Goal: Information Seeking & Learning: Find specific fact

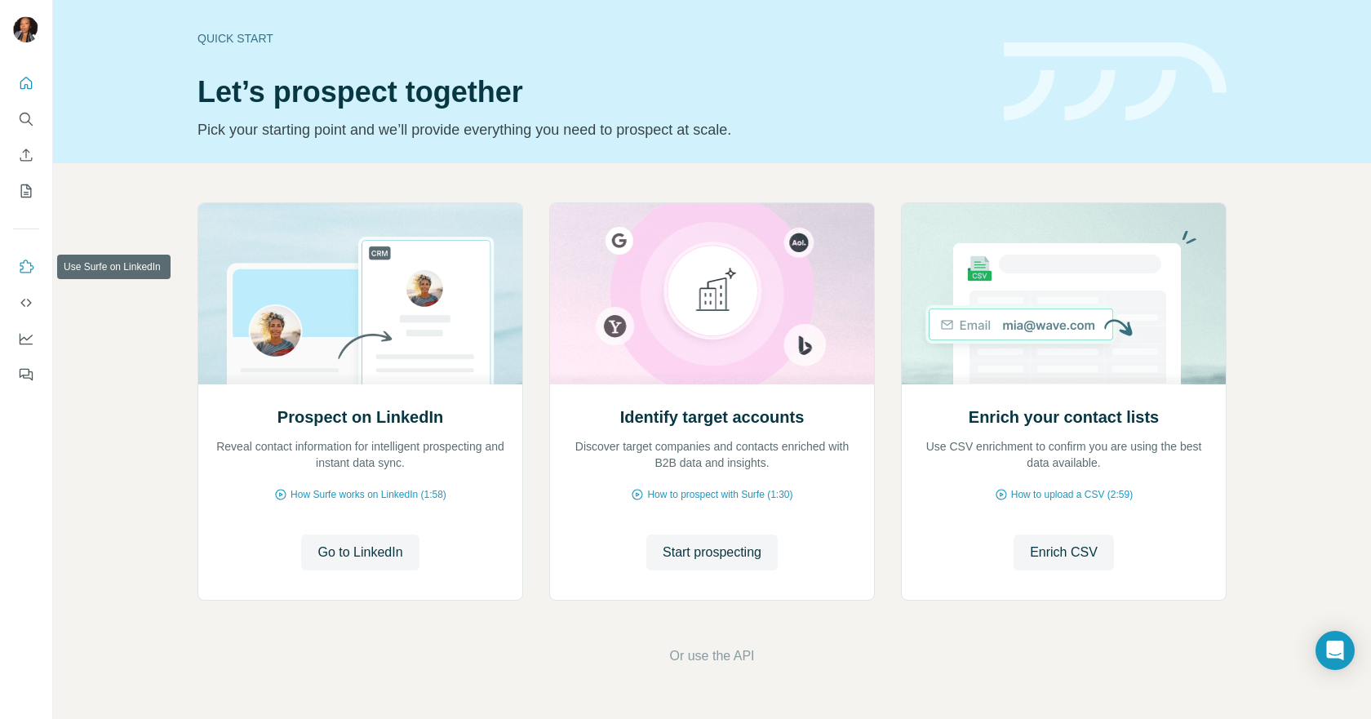
click at [29, 269] on icon "Use Surfe on LinkedIn" at bounding box center [26, 267] width 16 height 16
click at [23, 201] on button "My lists" at bounding box center [26, 190] width 26 height 29
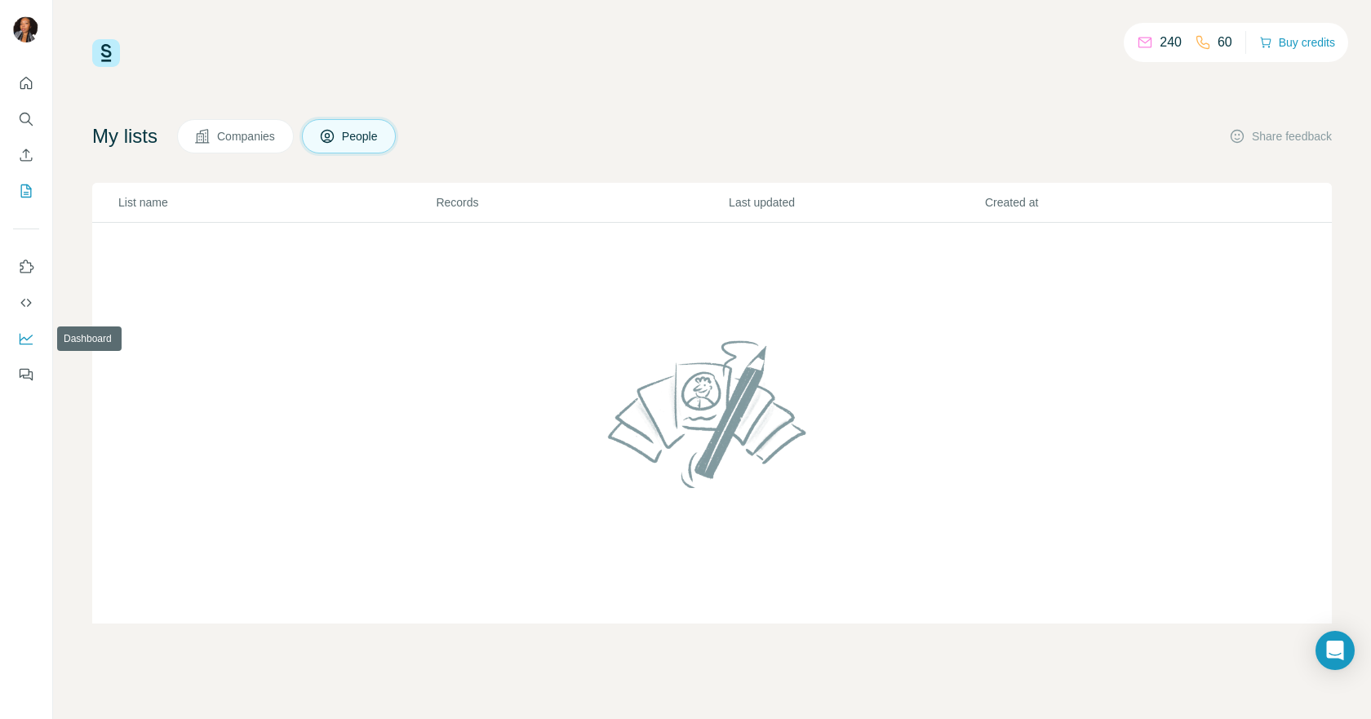
click at [27, 343] on icon "Dashboard" at bounding box center [26, 339] width 13 height 11
click at [24, 94] on button "Quick start" at bounding box center [26, 83] width 26 height 29
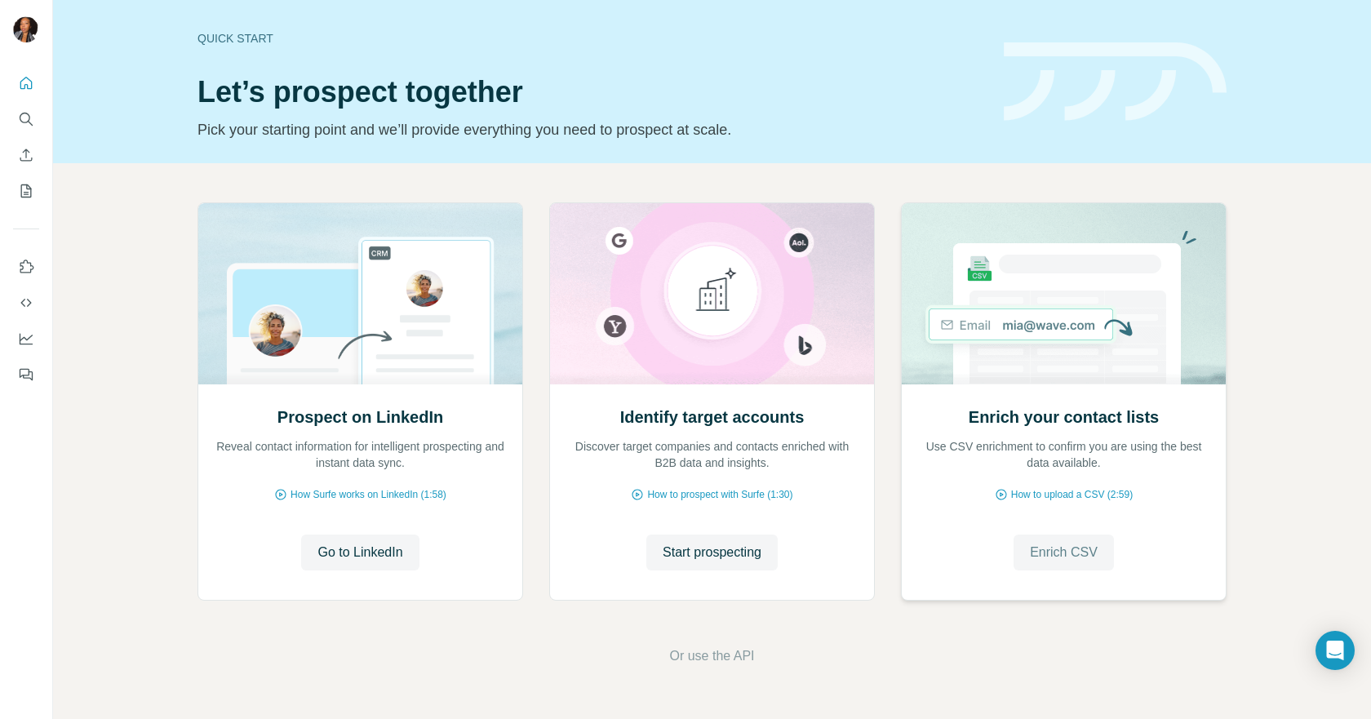
click at [1083, 551] on span "Enrich CSV" at bounding box center [1064, 553] width 68 height 20
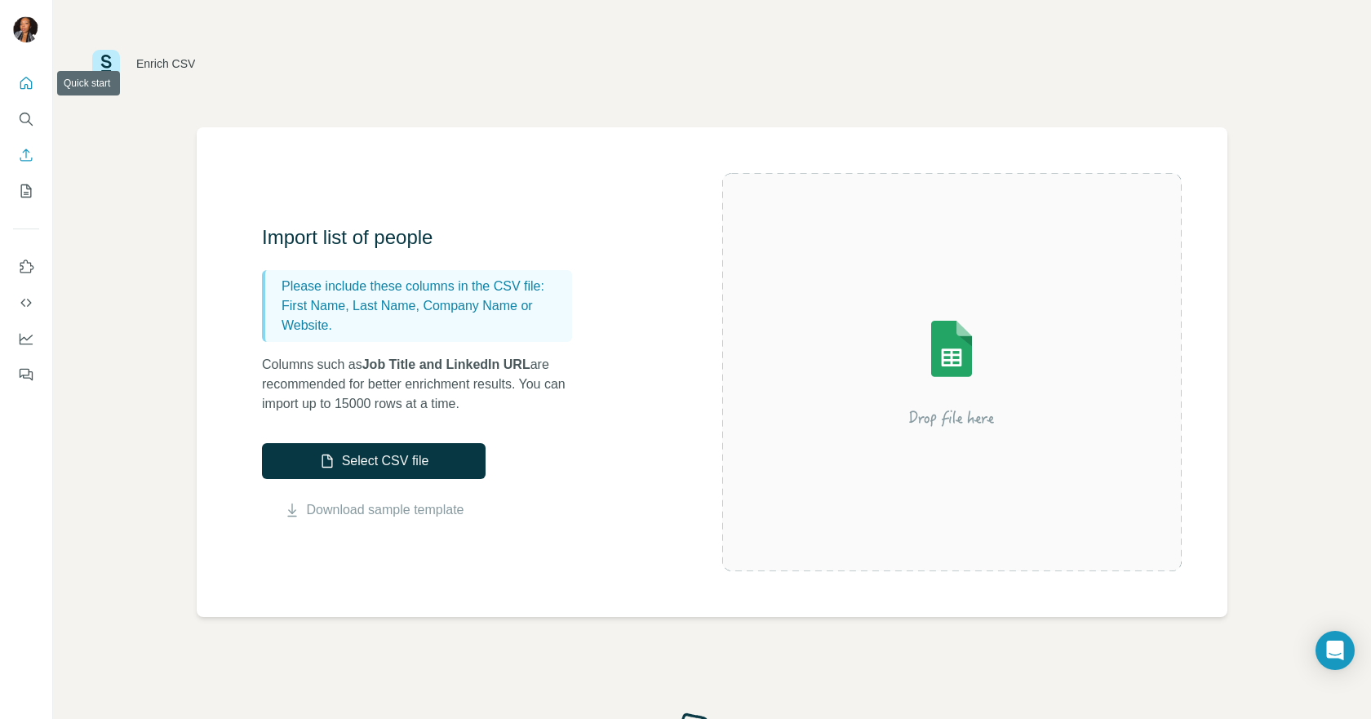
click at [20, 90] on icon "Quick start" at bounding box center [26, 83] width 16 height 16
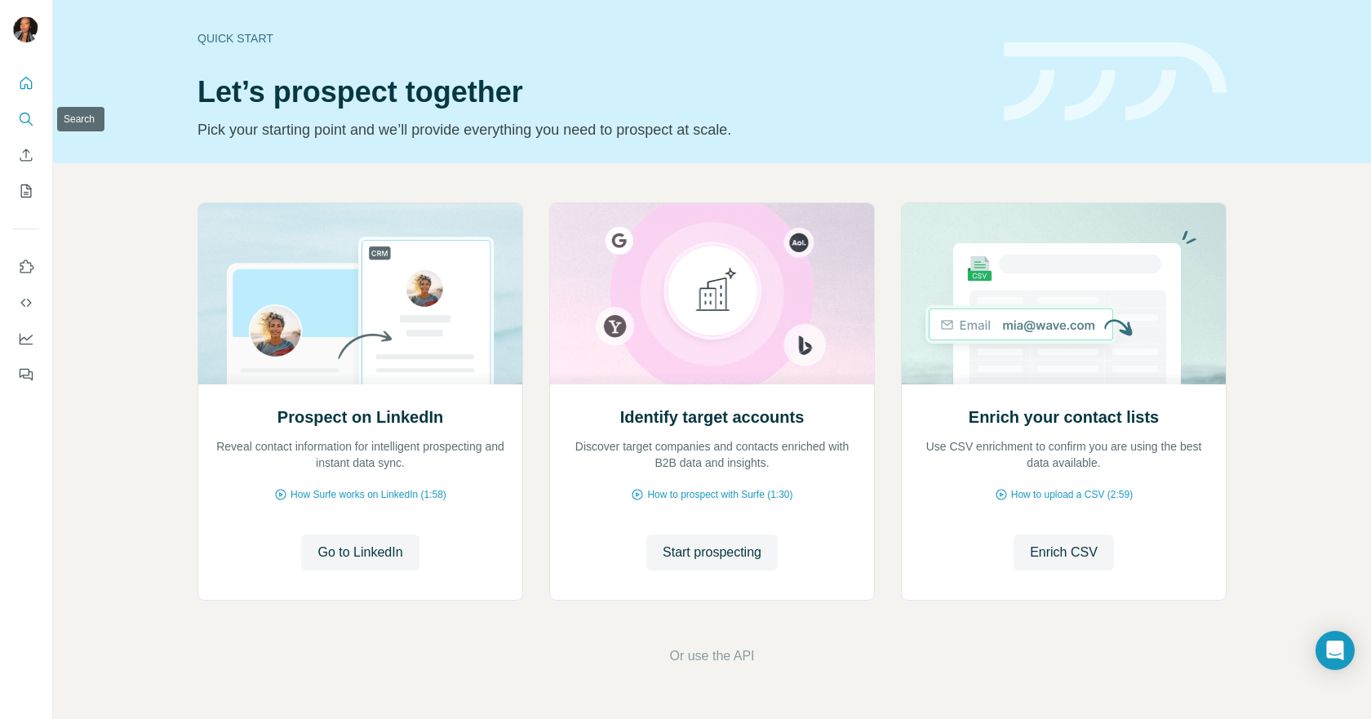
click at [33, 117] on icon "Search" at bounding box center [26, 119] width 16 height 16
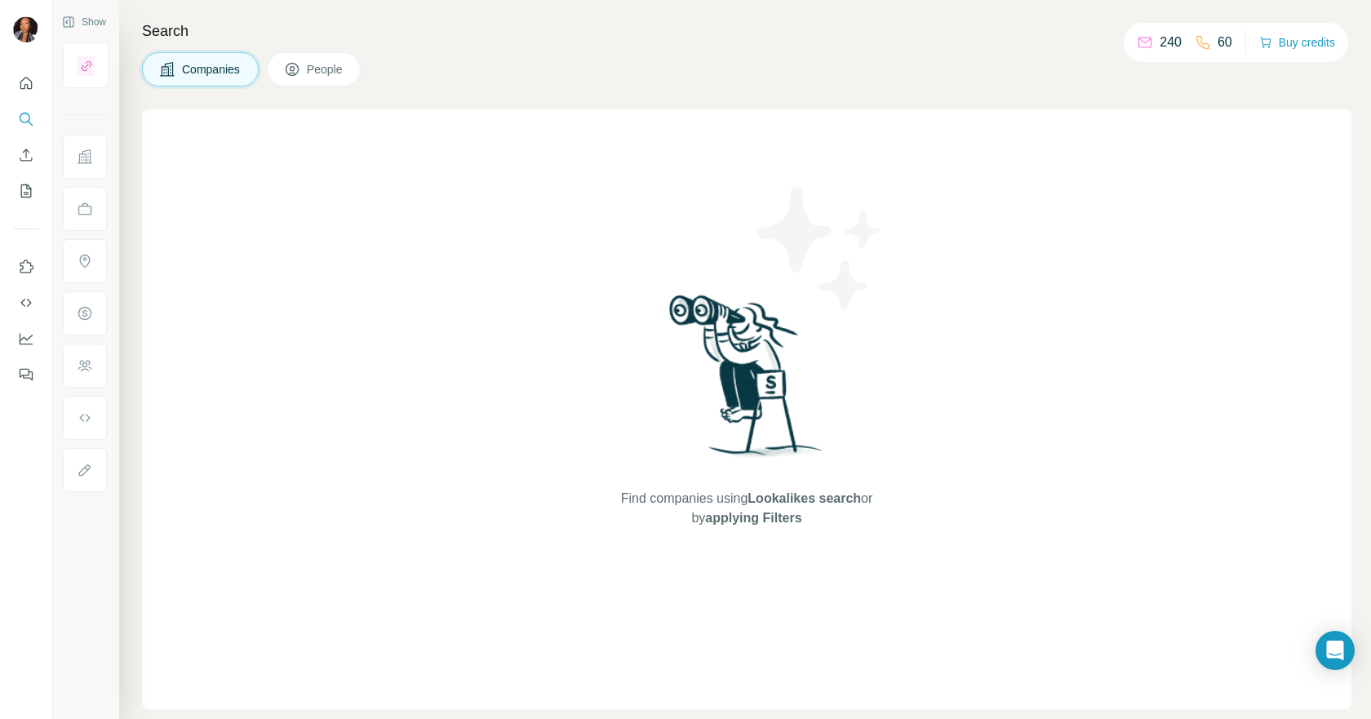
click at [299, 69] on icon at bounding box center [292, 69] width 16 height 16
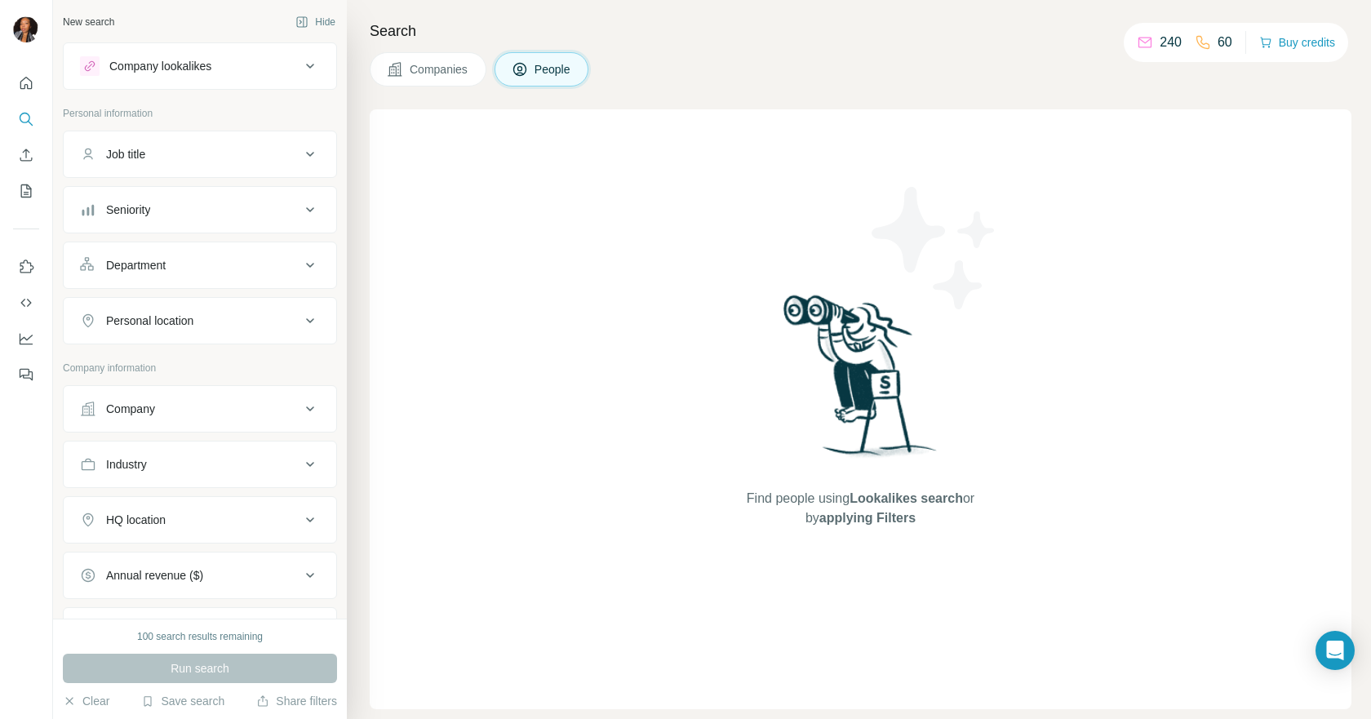
click at [300, 154] on icon at bounding box center [310, 154] width 20 height 20
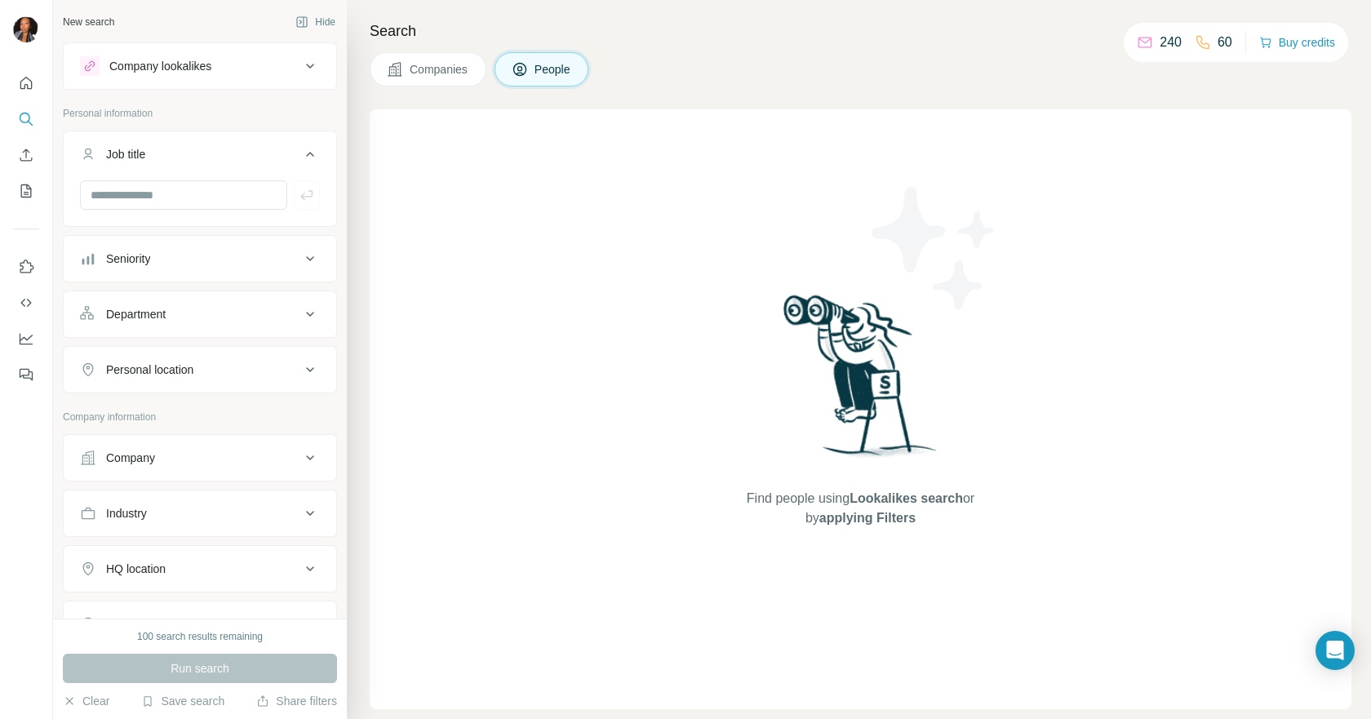
click at [300, 154] on icon at bounding box center [310, 154] width 20 height 20
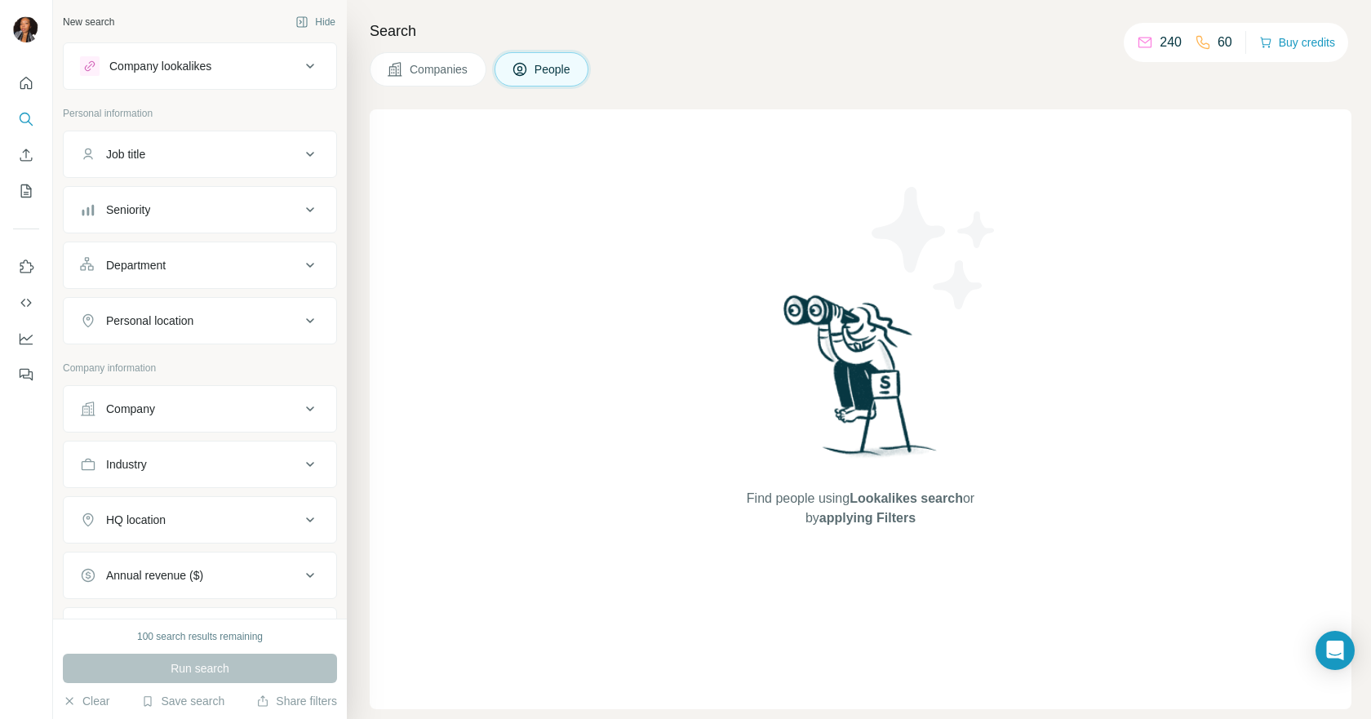
click at [300, 312] on icon at bounding box center [310, 321] width 20 height 20
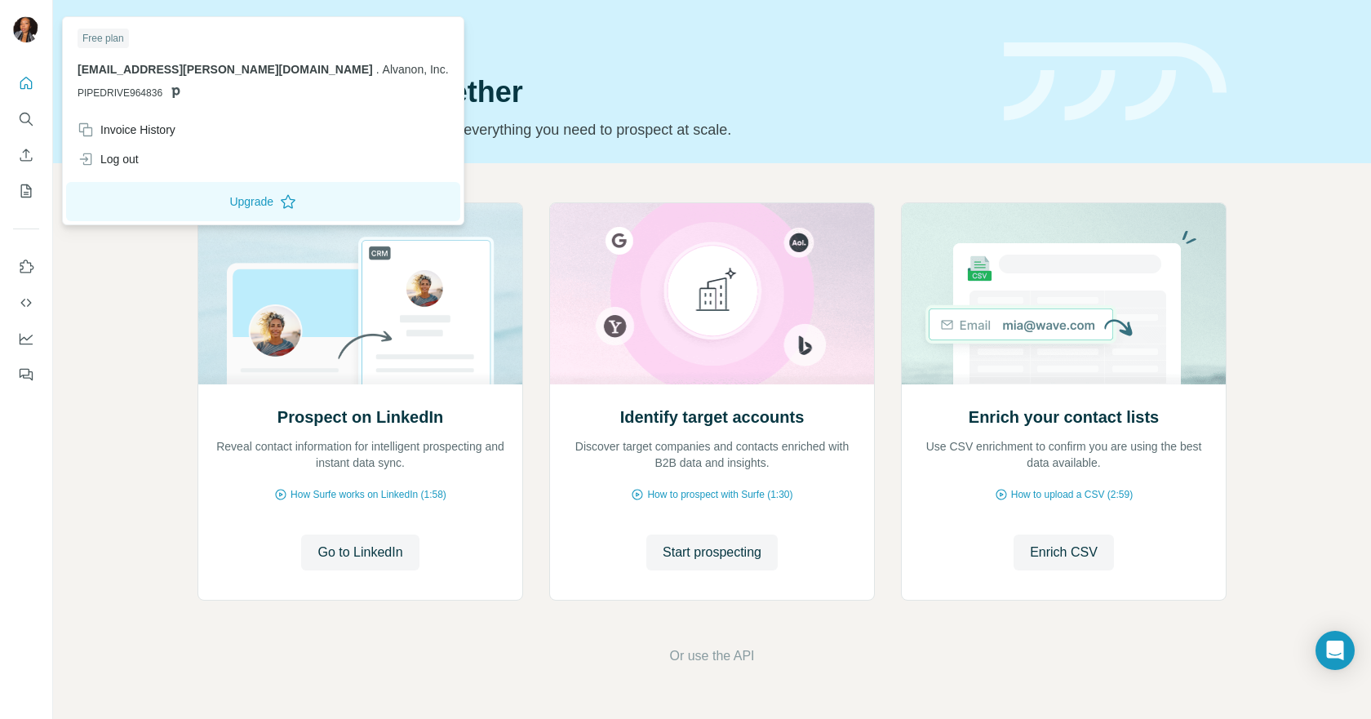
click at [25, 20] on img at bounding box center [26, 29] width 26 height 26
click at [35, 82] on button "Quick start" at bounding box center [26, 83] width 26 height 29
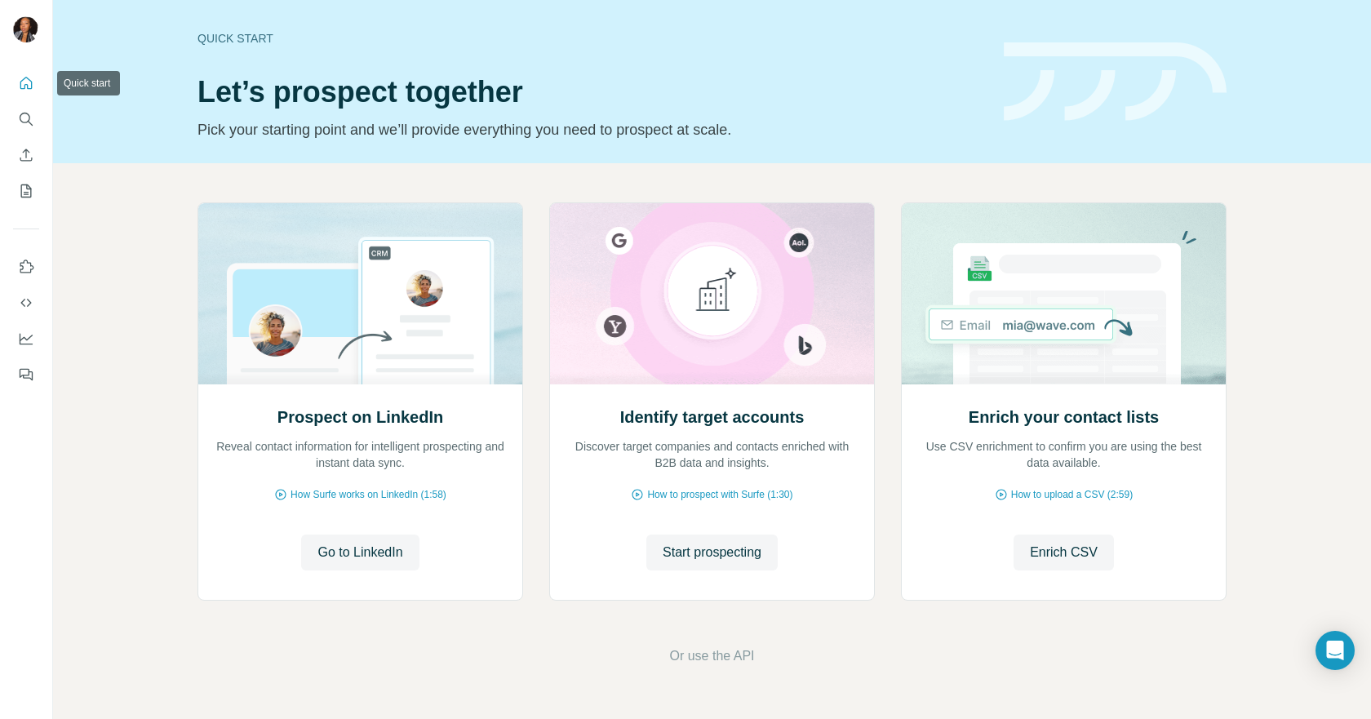
click at [35, 82] on button "Quick start" at bounding box center [26, 83] width 26 height 29
click at [29, 81] on icon "Quick start" at bounding box center [26, 83] width 16 height 16
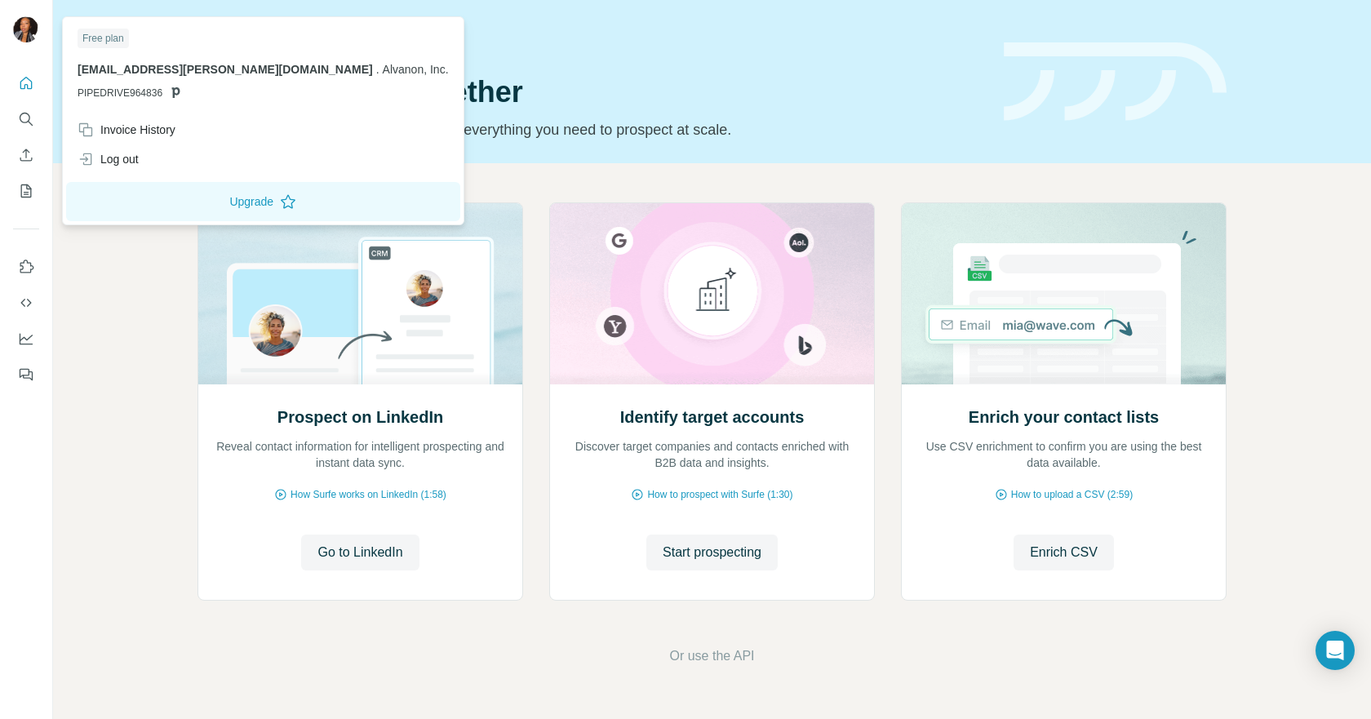
click at [24, 38] on img at bounding box center [26, 29] width 26 height 26
click at [32, 109] on button "Search" at bounding box center [26, 118] width 26 height 29
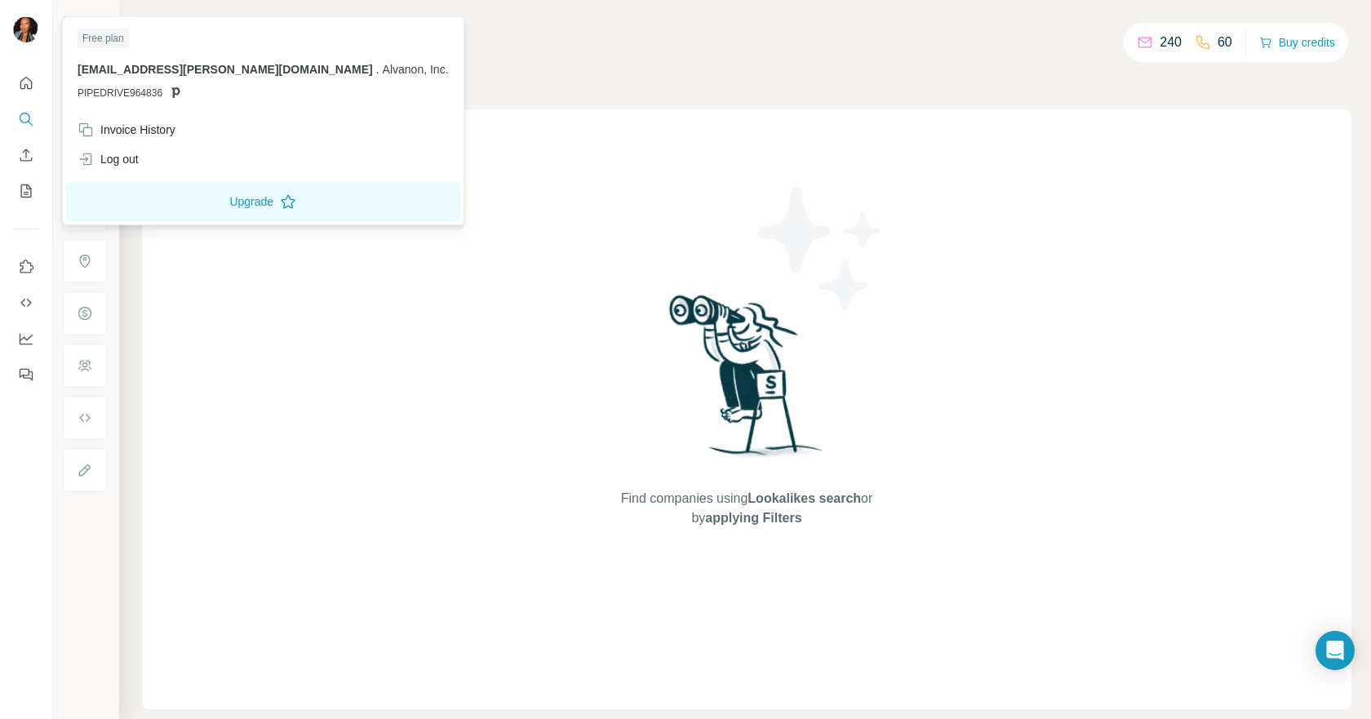
click at [22, 28] on img at bounding box center [26, 29] width 26 height 26
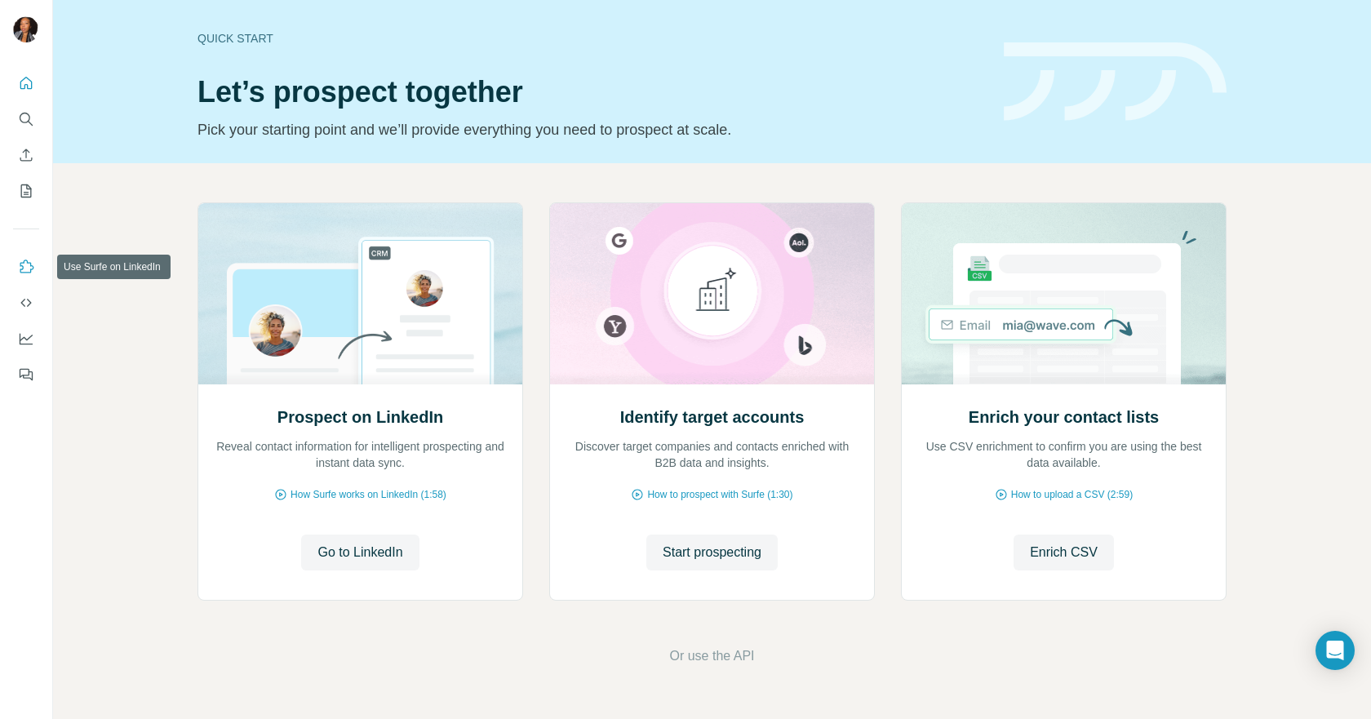
click at [33, 271] on icon "Use Surfe on LinkedIn" at bounding box center [26, 267] width 16 height 16
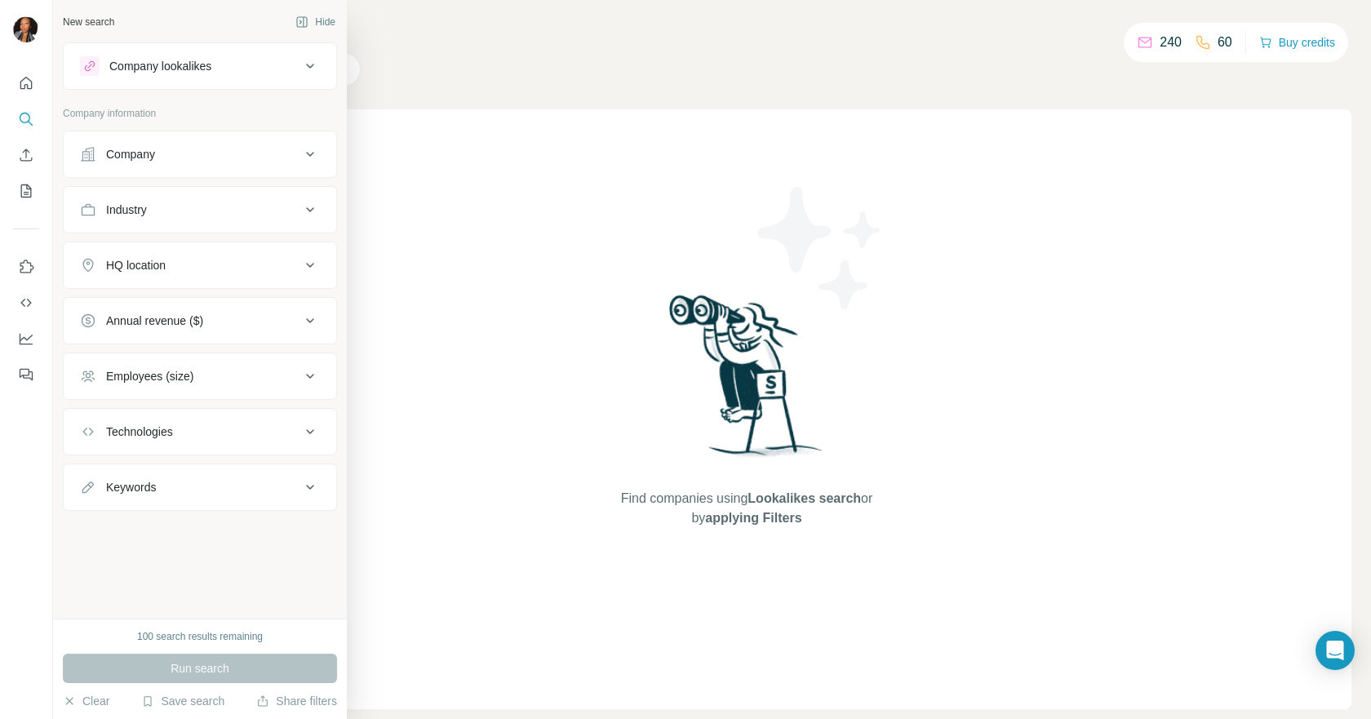
click at [138, 156] on div "Company" at bounding box center [130, 154] width 49 height 16
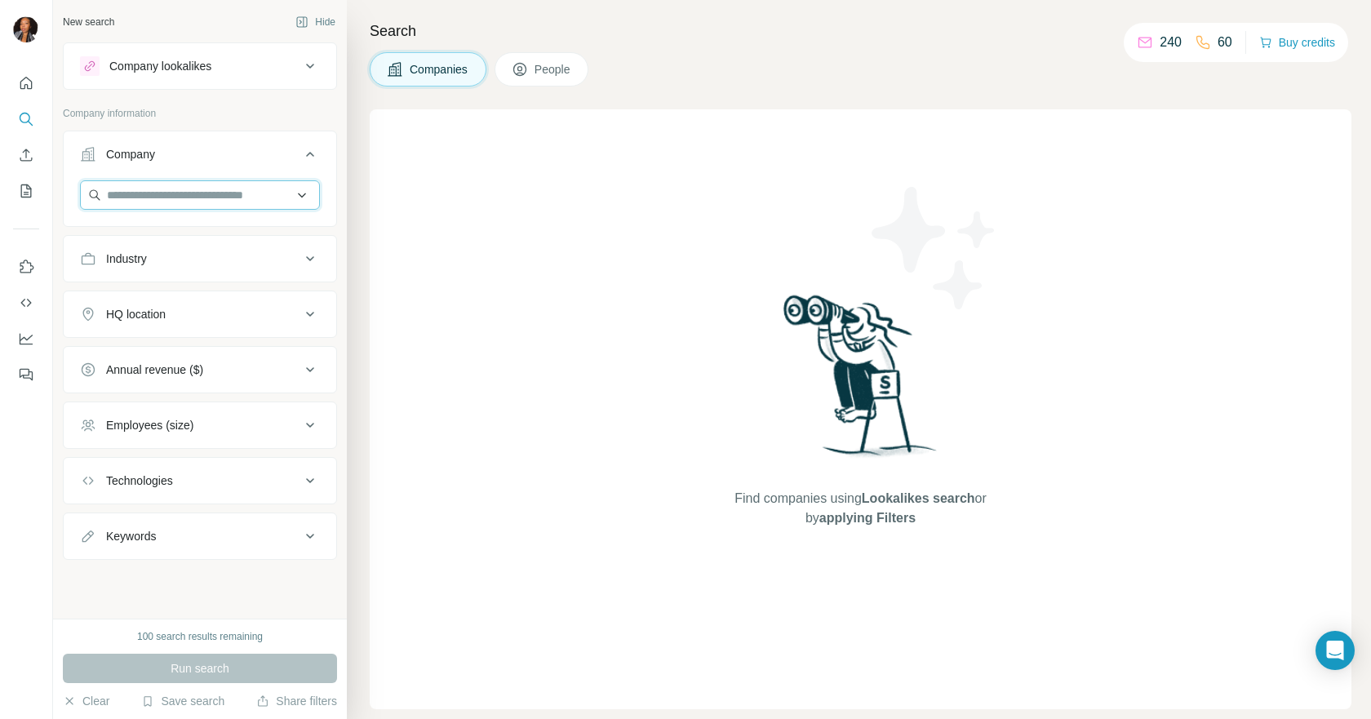
click at [157, 200] on input "text" at bounding box center [200, 194] width 240 height 29
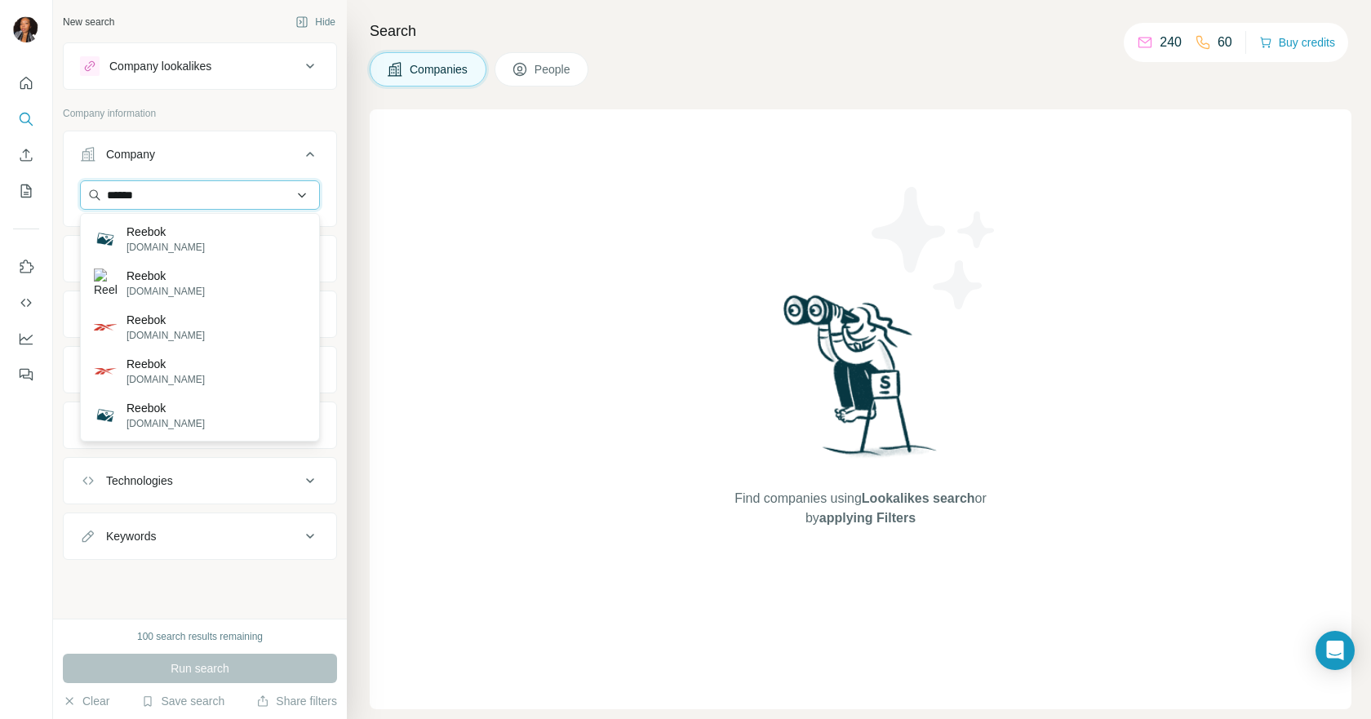
drag, startPoint x: 302, startPoint y: 200, endPoint x: 80, endPoint y: 200, distance: 221.9
click at [80, 200] on input "******" at bounding box center [200, 194] width 240 height 29
paste input "**********"
type input "**********"
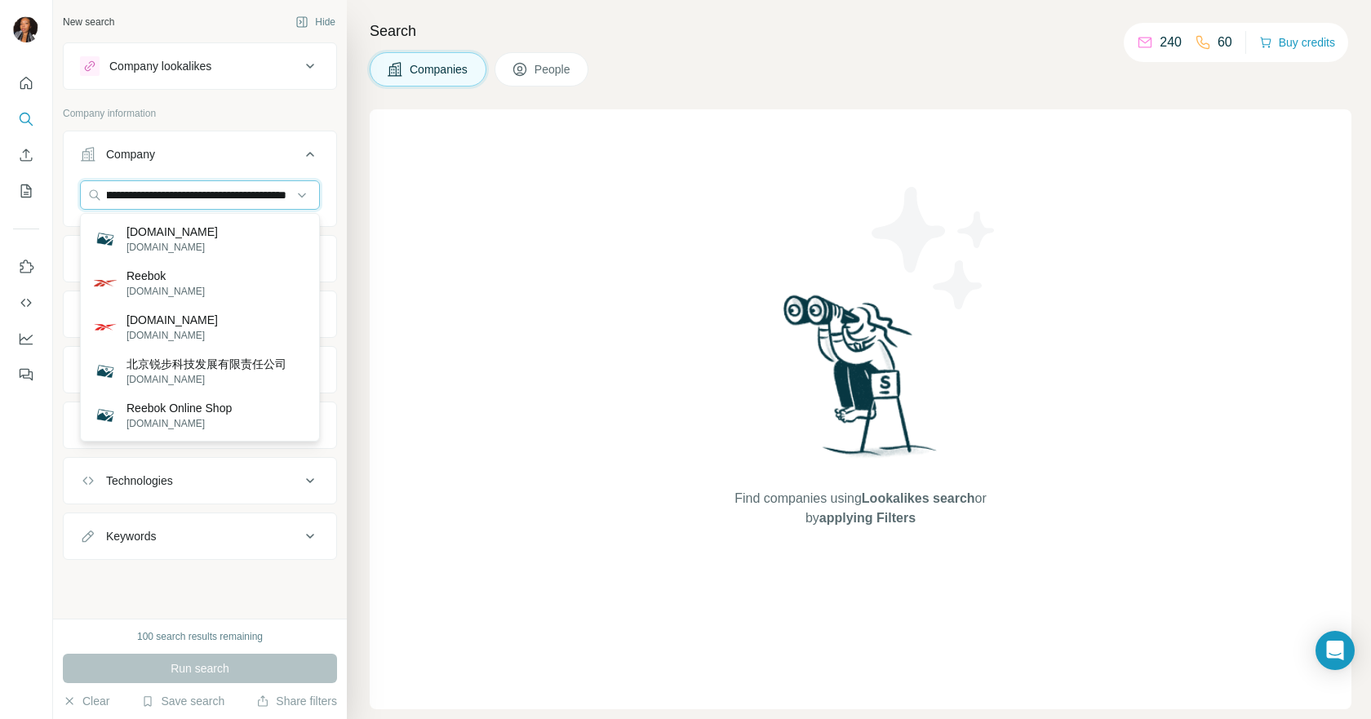
scroll to position [0, 0]
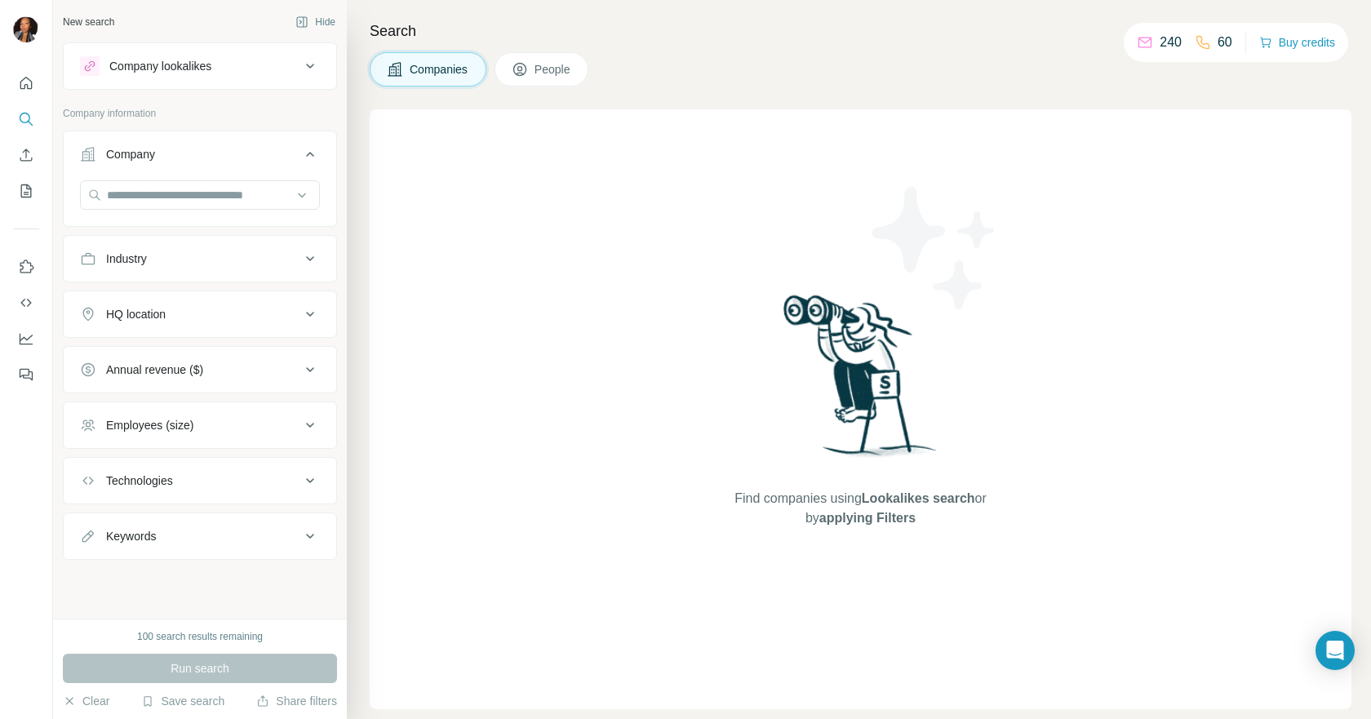
click at [553, 70] on span "People" at bounding box center [553, 69] width 38 height 16
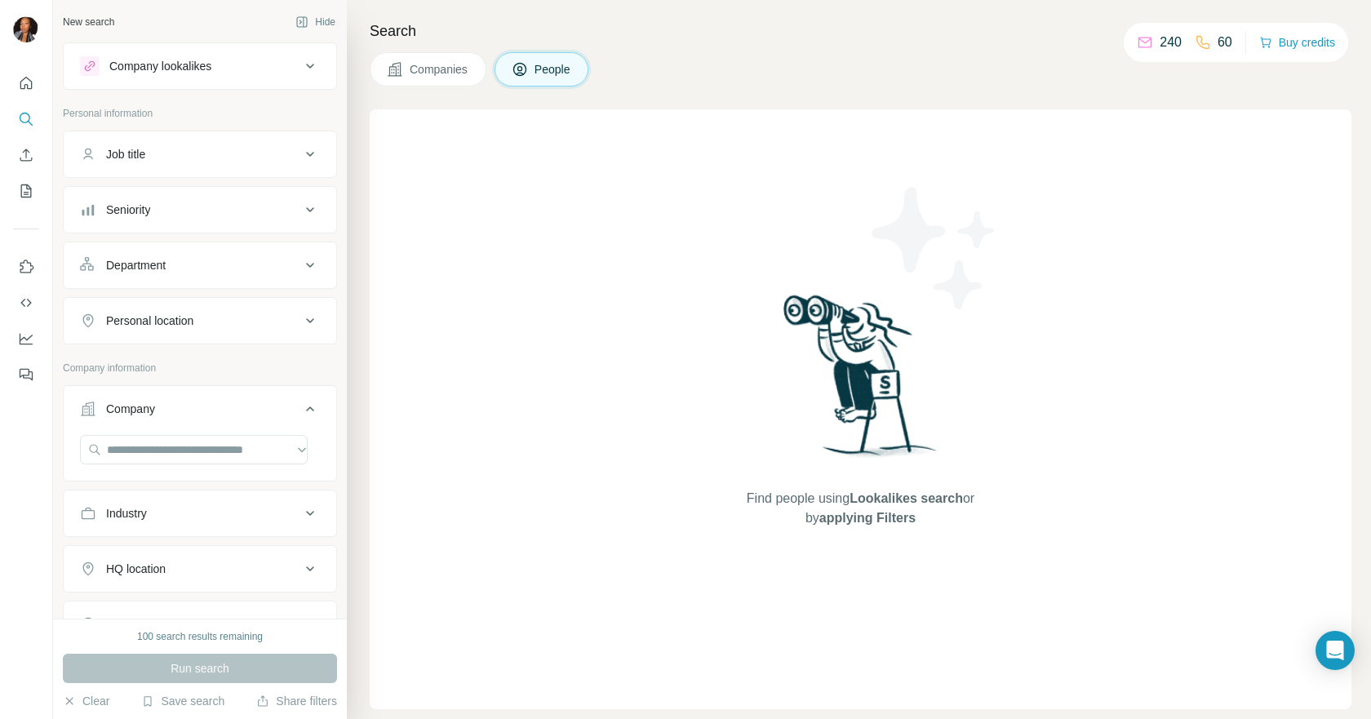
click at [254, 153] on div "Job title" at bounding box center [190, 154] width 220 height 16
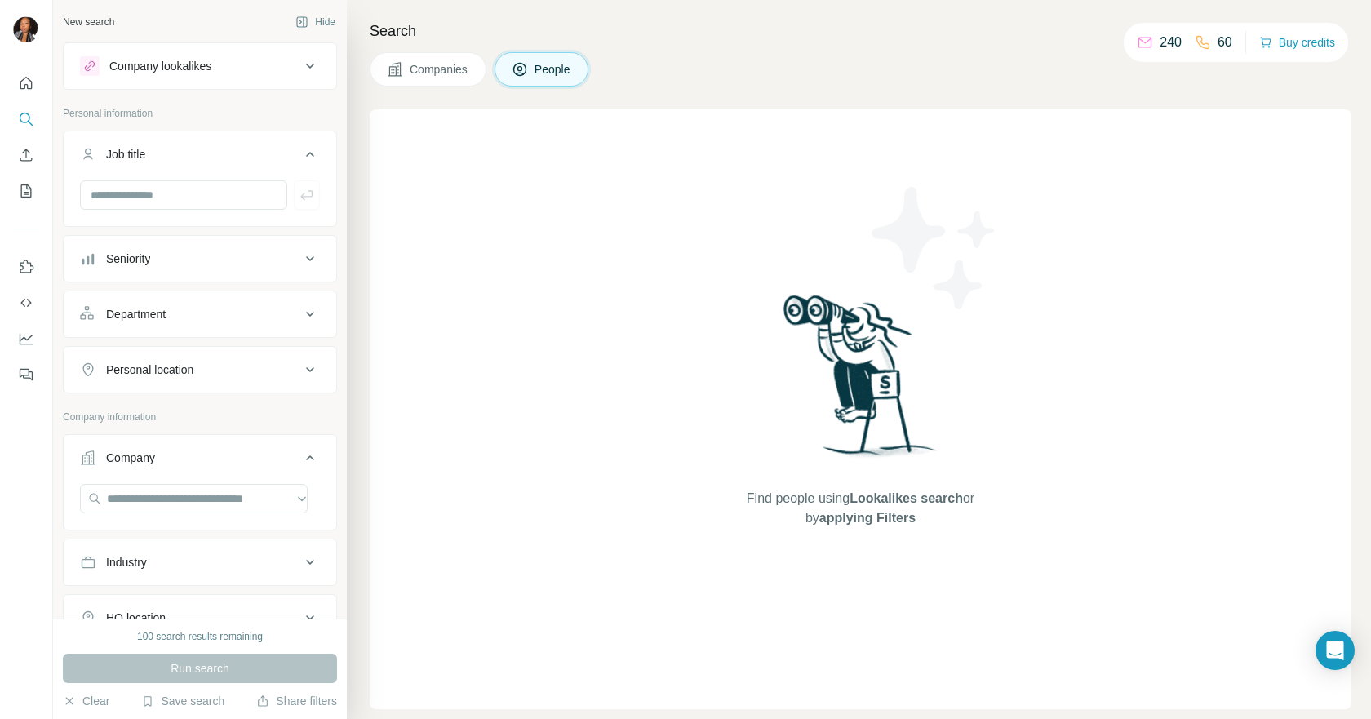
click at [254, 153] on div "Job title" at bounding box center [190, 154] width 220 height 16
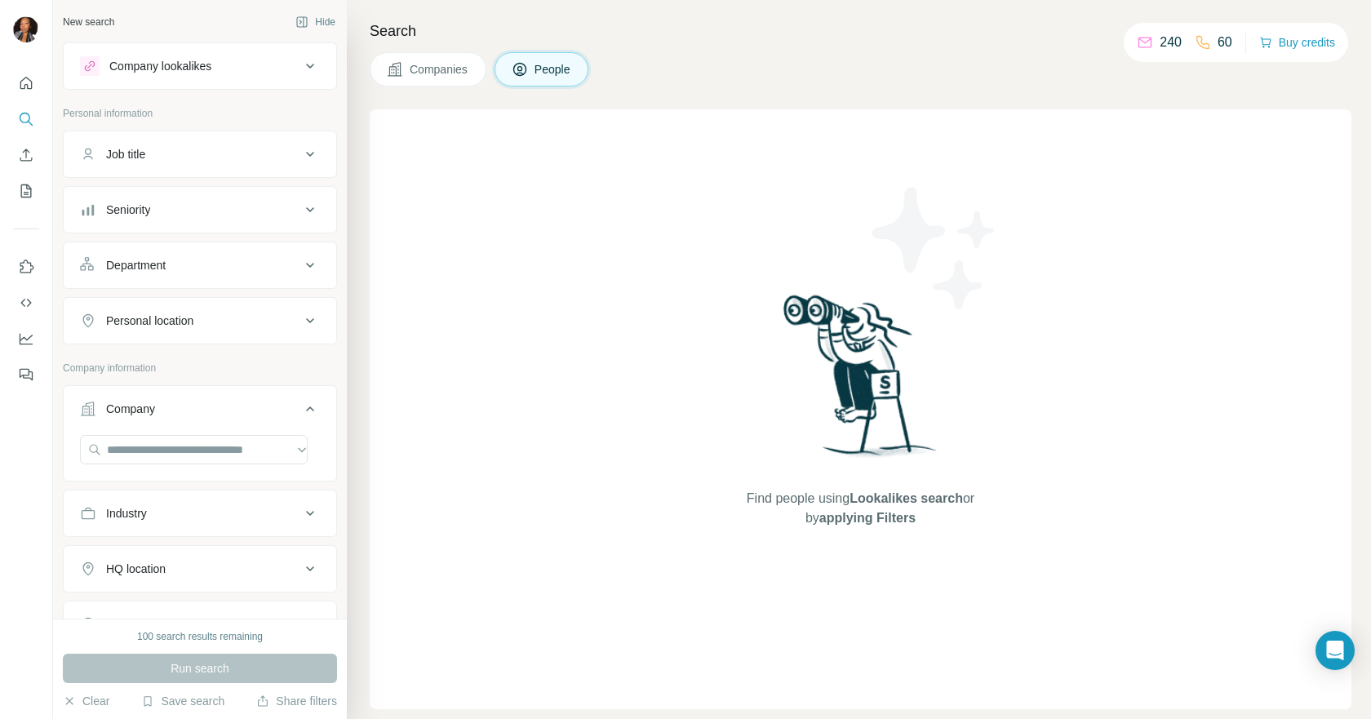
click at [250, 259] on div "Department" at bounding box center [190, 265] width 220 height 16
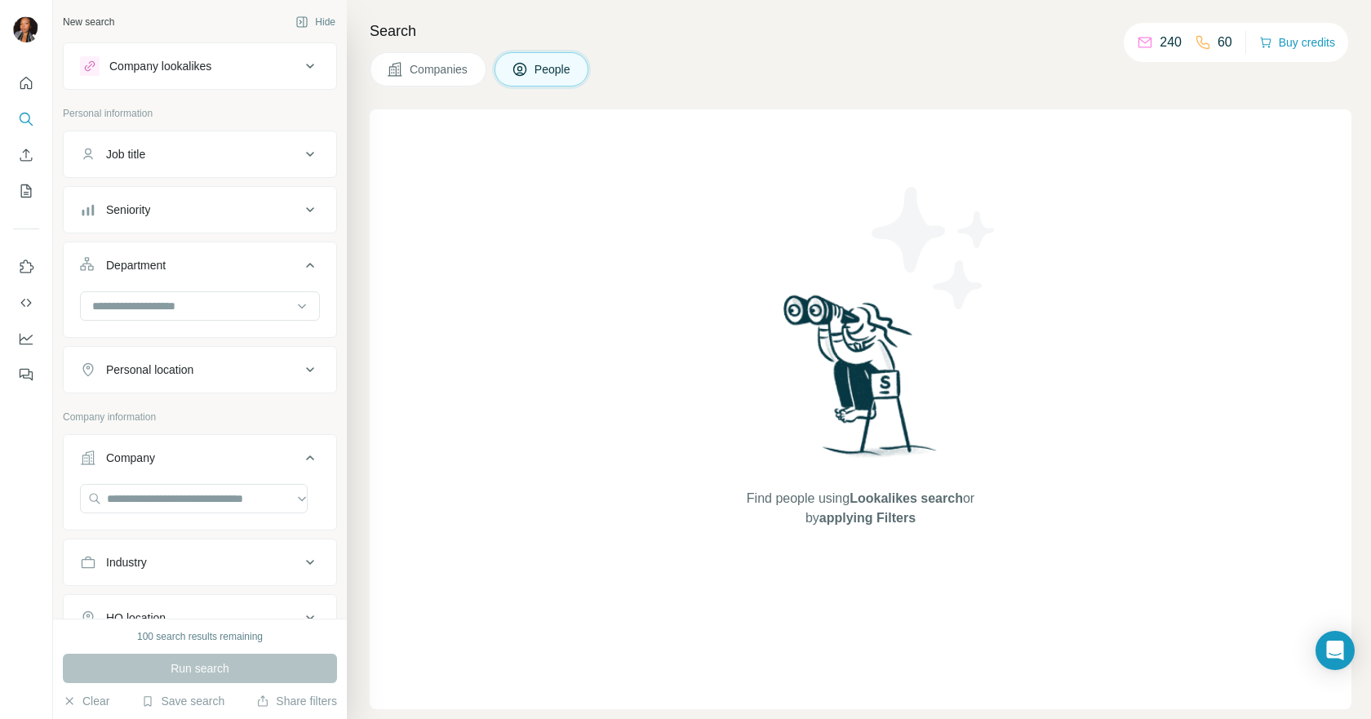
click at [250, 259] on div "Department" at bounding box center [190, 265] width 220 height 16
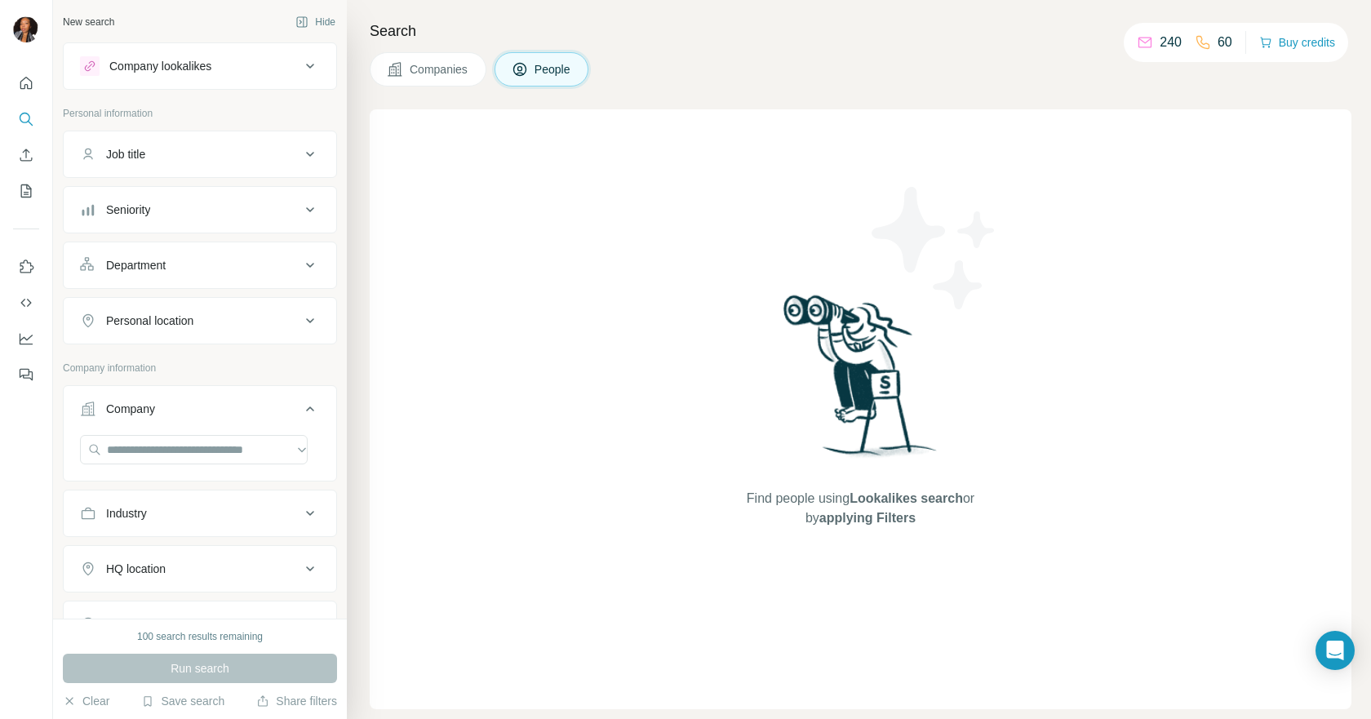
click at [248, 215] on div "Seniority" at bounding box center [190, 210] width 220 height 16
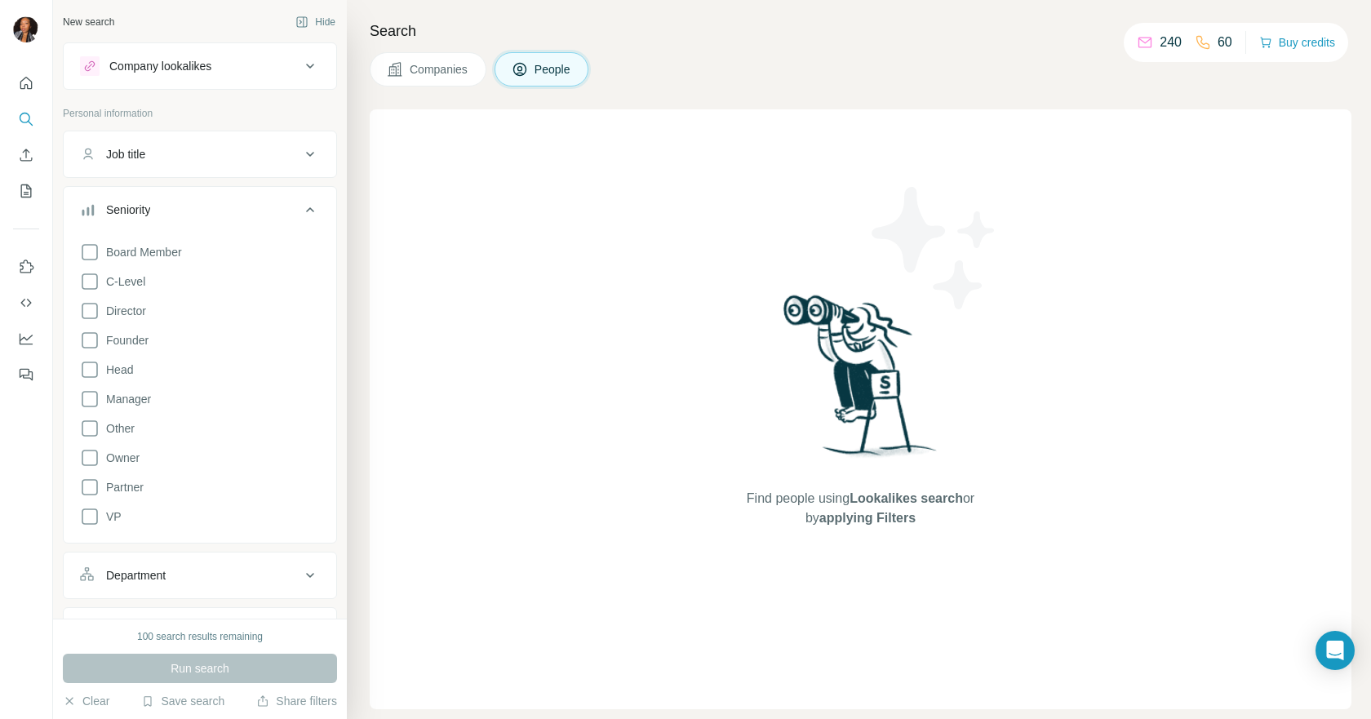
click at [248, 215] on div "Seniority" at bounding box center [190, 210] width 220 height 16
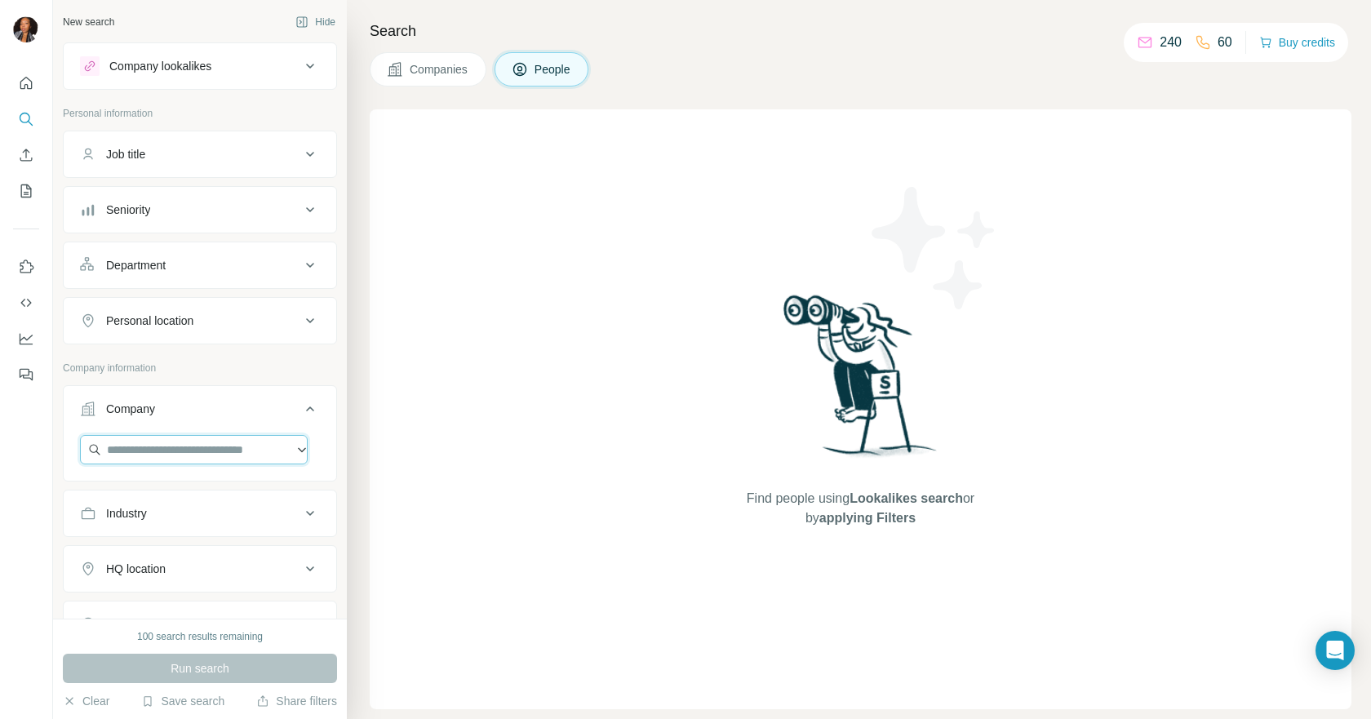
click at [203, 446] on input "text" at bounding box center [194, 449] width 228 height 29
type input "**********"
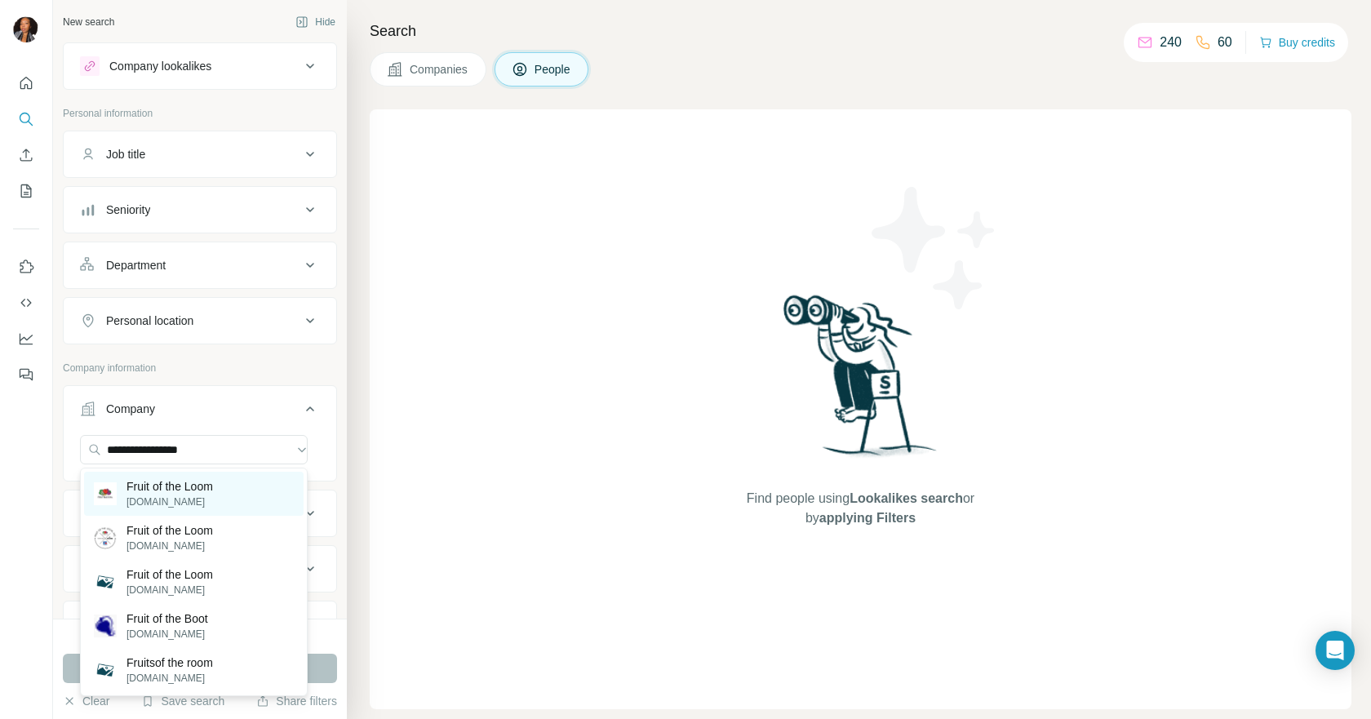
click at [166, 490] on p "Fruit of the Loom" at bounding box center [169, 486] width 86 height 16
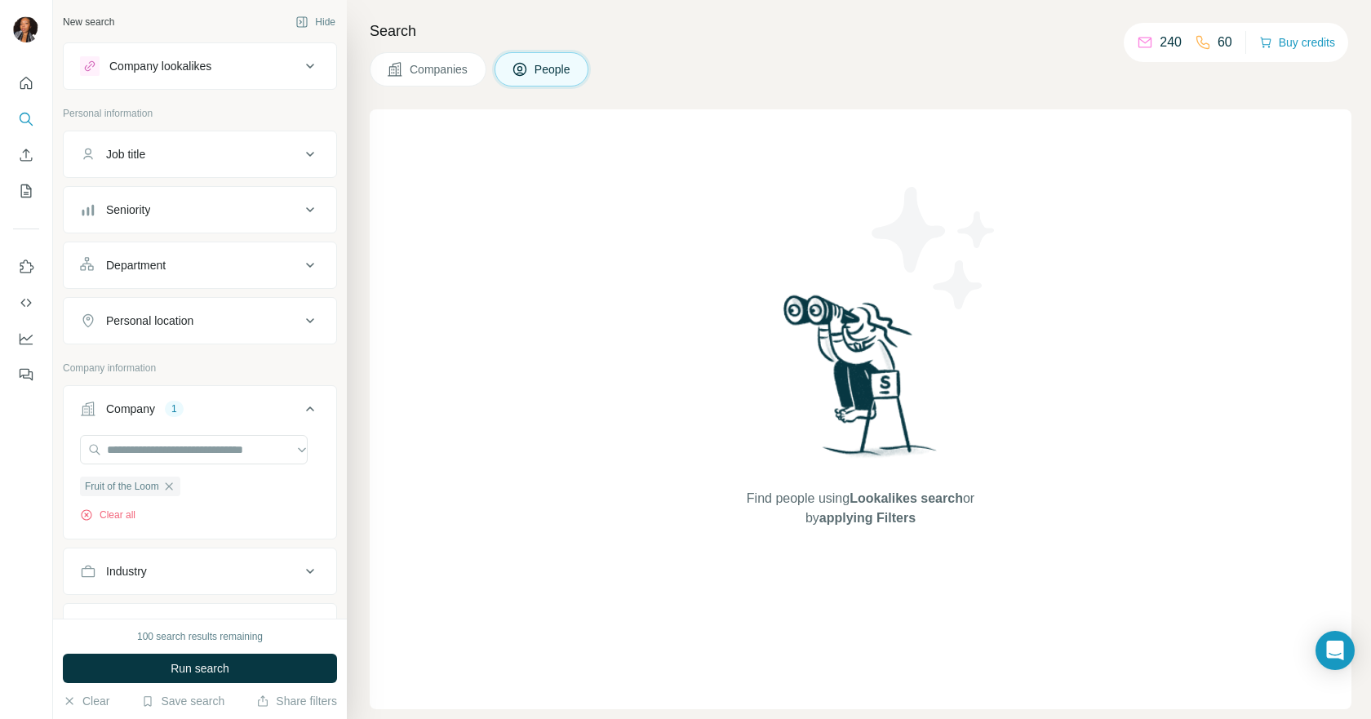
scroll to position [82, 0]
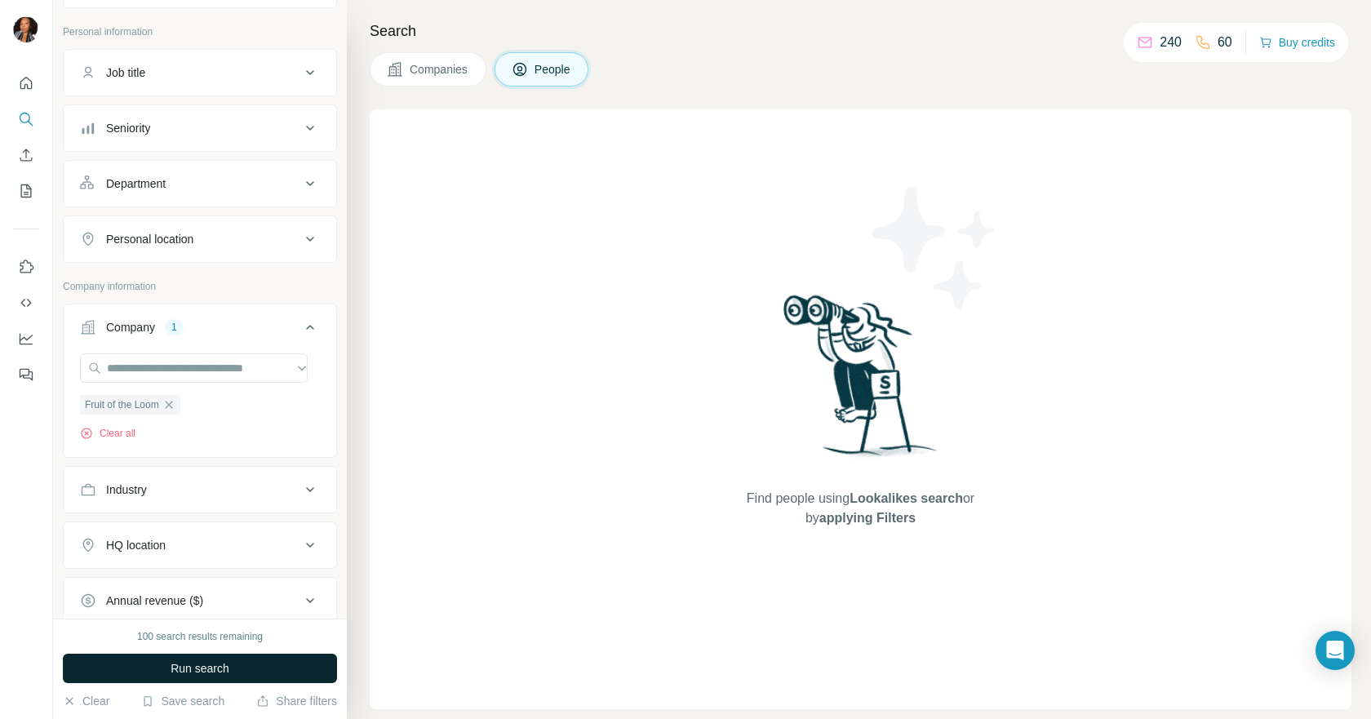
click at [247, 662] on button "Run search" at bounding box center [200, 667] width 274 height 29
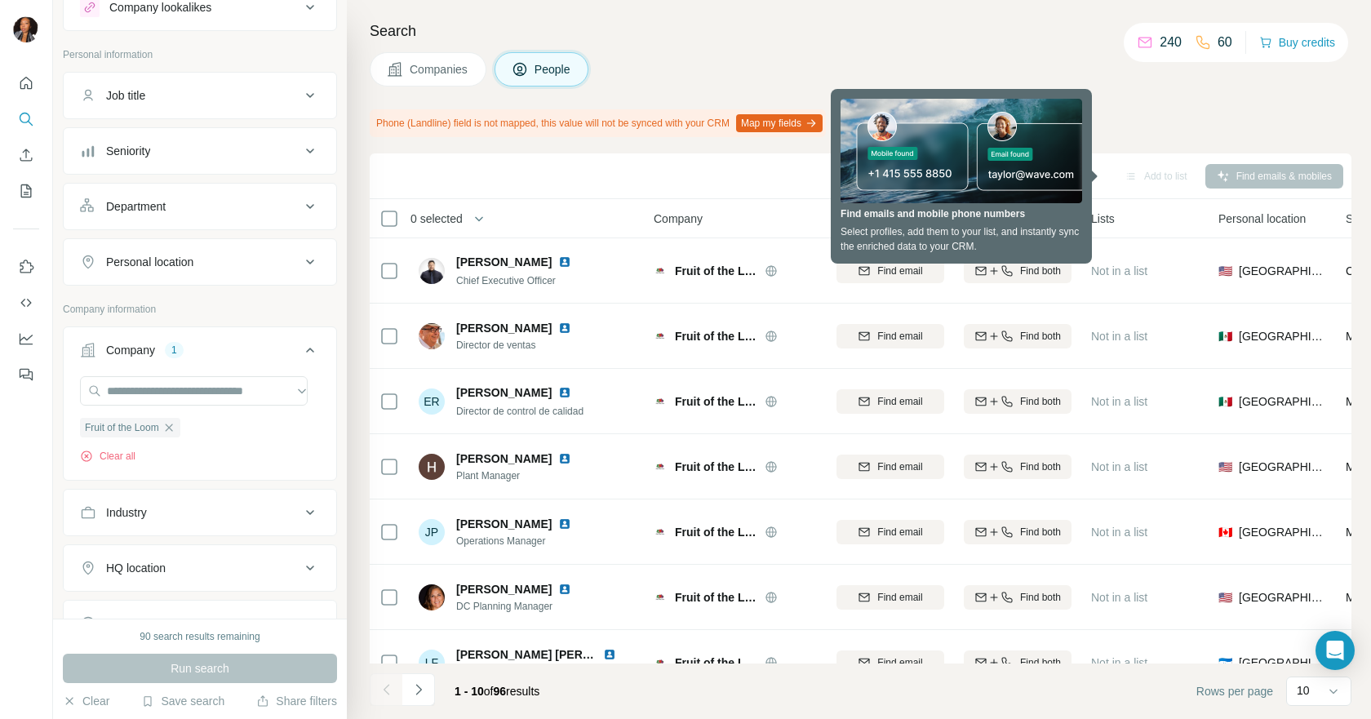
scroll to position [55, 0]
click at [197, 101] on div "Job title" at bounding box center [190, 99] width 220 height 16
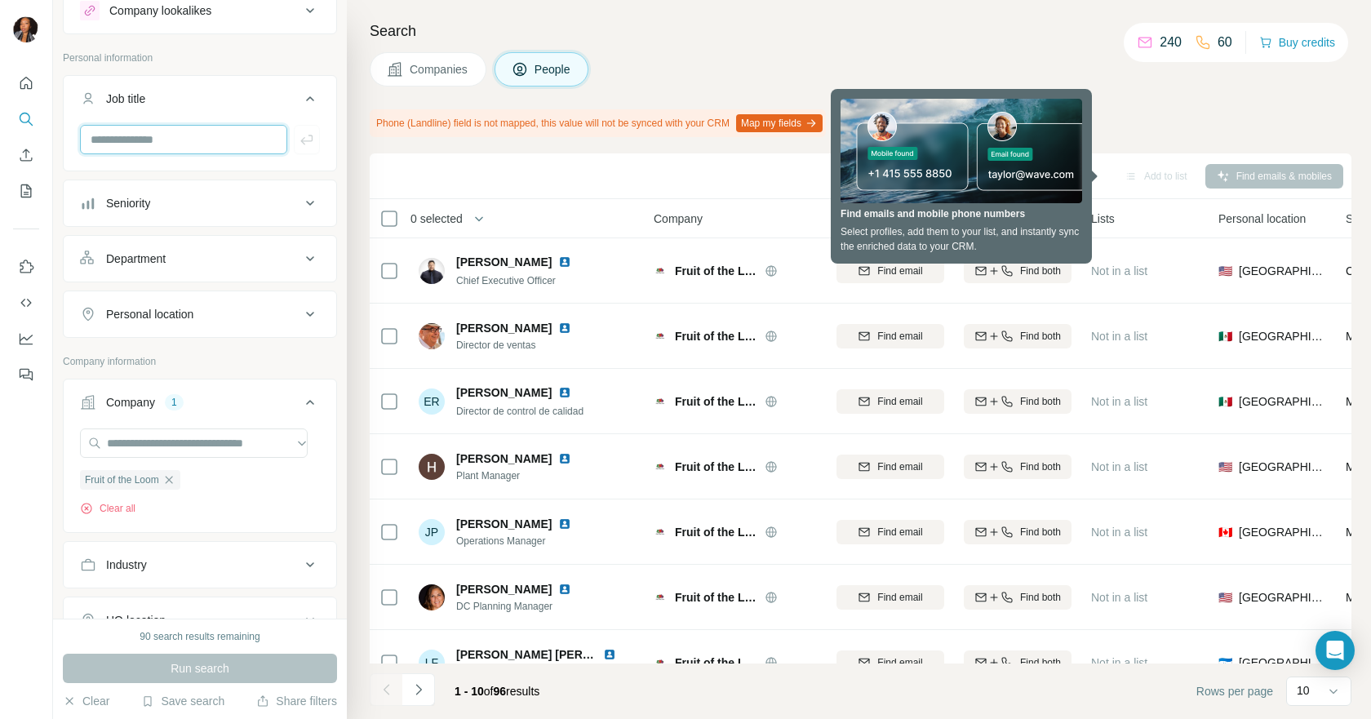
click at [161, 147] on input "text" at bounding box center [183, 139] width 207 height 29
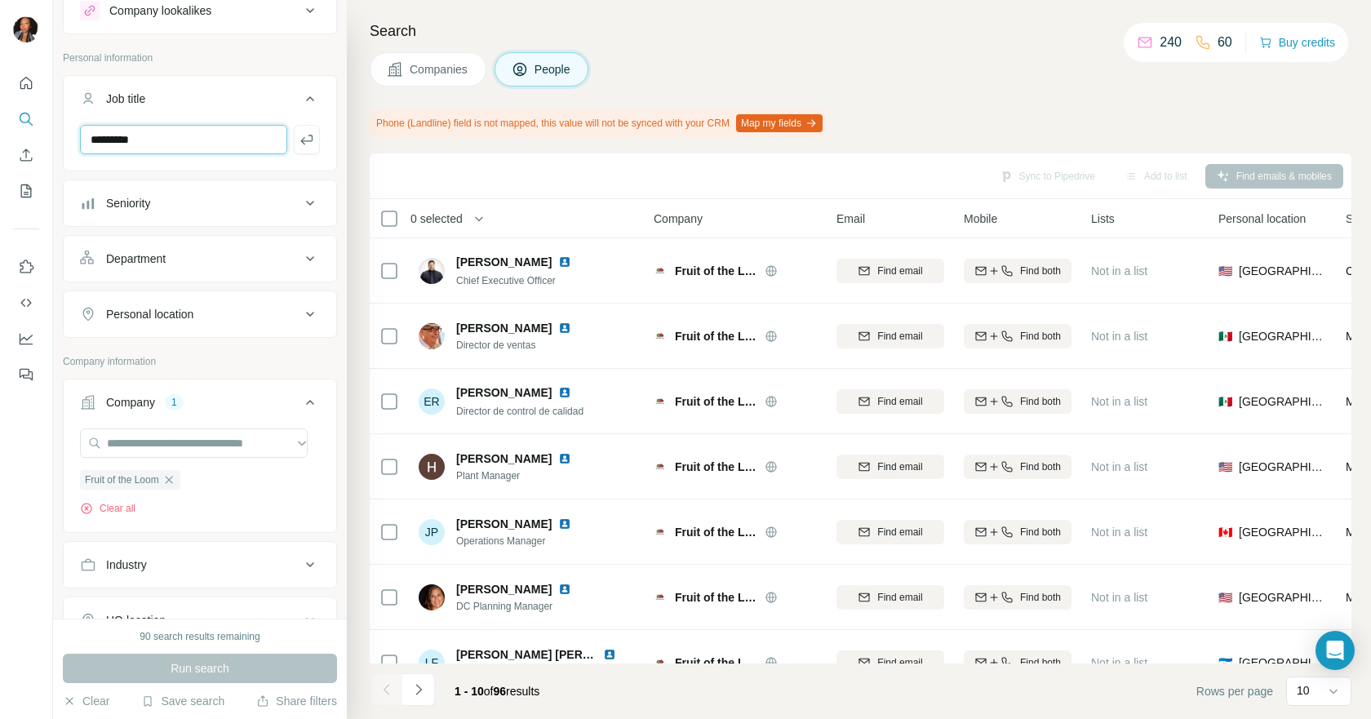
type input "*********"
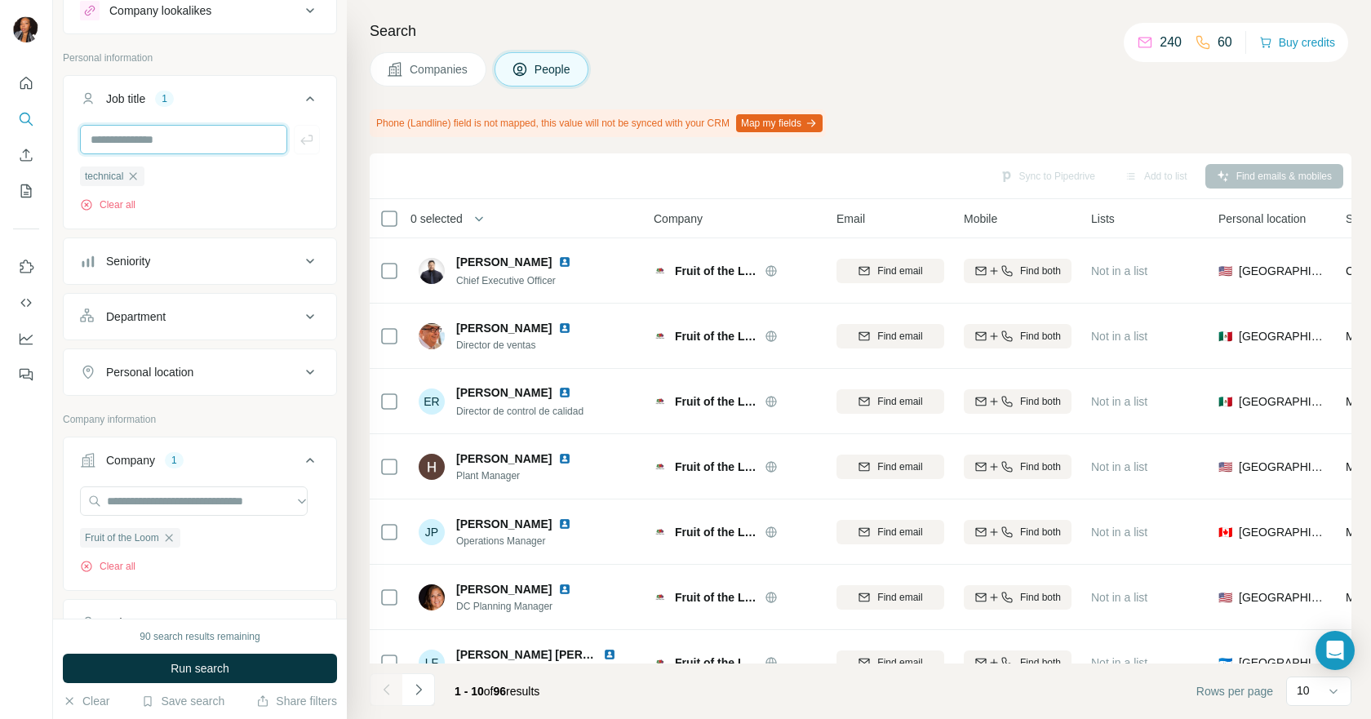
click at [219, 147] on input "text" at bounding box center [183, 139] width 207 height 29
type input "******"
click at [134, 171] on icon "button" at bounding box center [132, 176] width 13 height 13
click at [135, 140] on input "text" at bounding box center [183, 139] width 207 height 29
click at [135, 140] on input "****" at bounding box center [183, 139] width 207 height 29
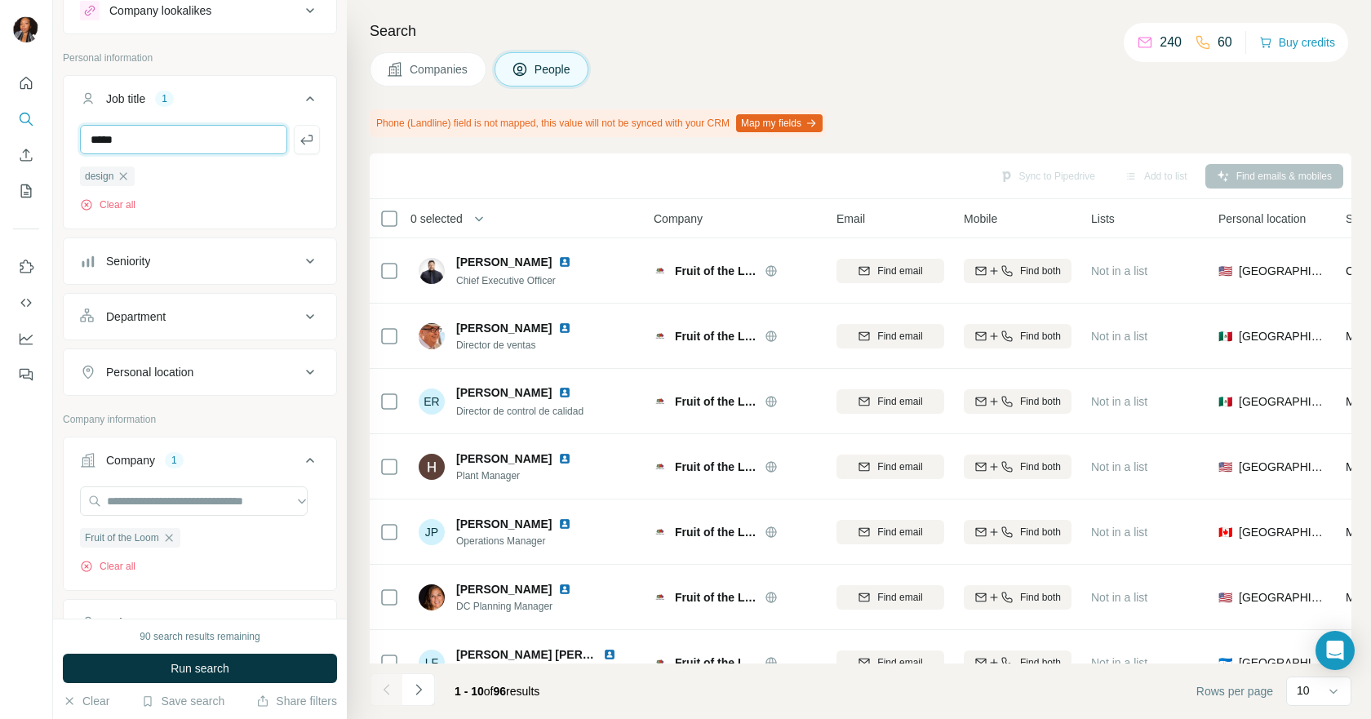
type input "****"
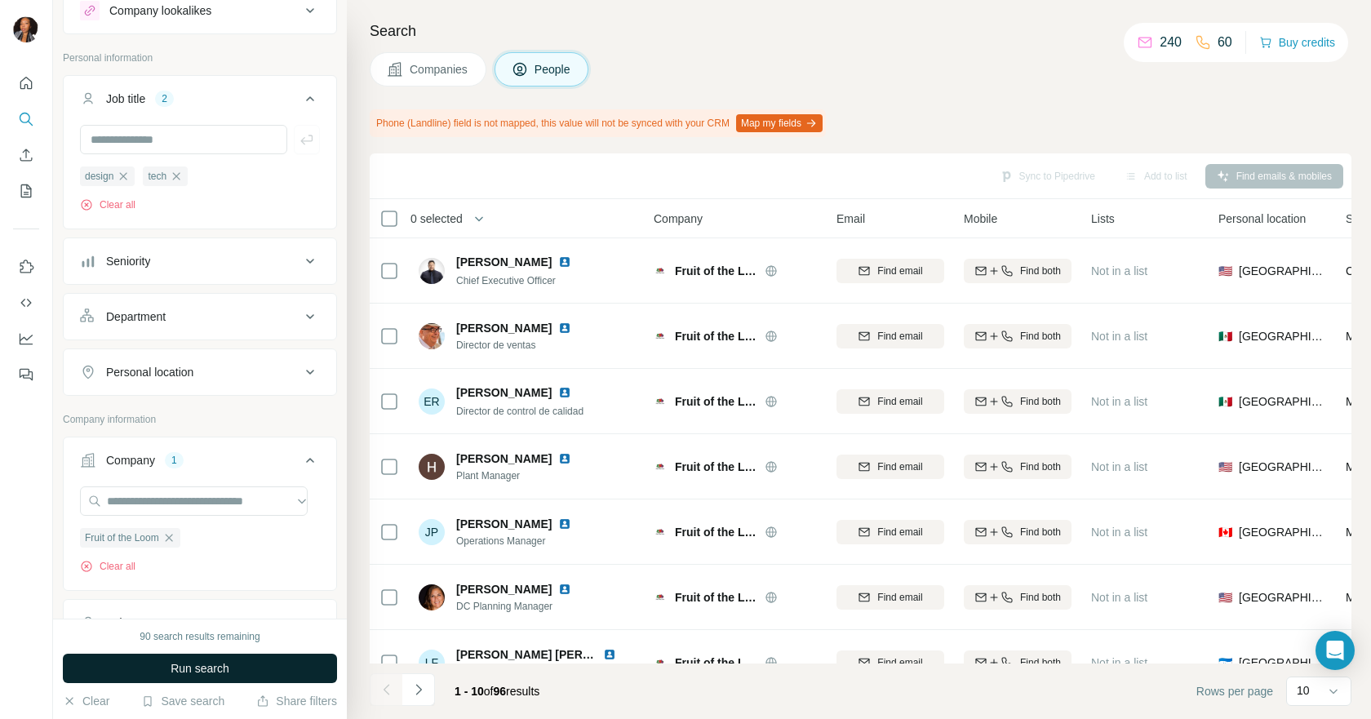
click at [246, 674] on button "Run search" at bounding box center [200, 667] width 274 height 29
